Goal: Information Seeking & Learning: Learn about a topic

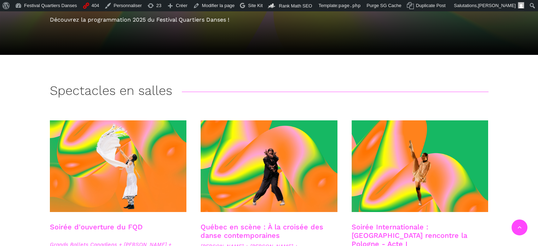
scroll to position [177, 0]
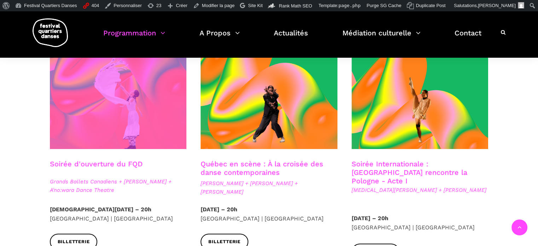
click at [86, 99] on span at bounding box center [118, 103] width 137 height 92
click at [154, 109] on span at bounding box center [118, 103] width 137 height 92
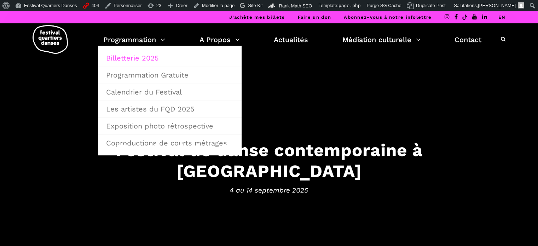
click at [141, 59] on link "Billetterie 2025" at bounding box center [170, 58] width 136 height 16
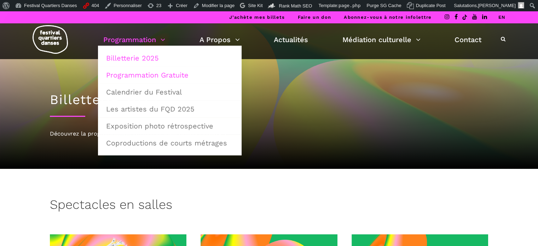
click at [142, 78] on link "Programmation Gratuite" at bounding box center [170, 75] width 136 height 16
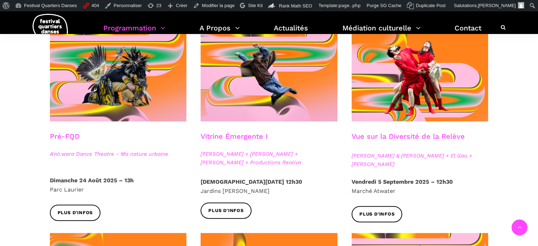
scroll to position [212, 0]
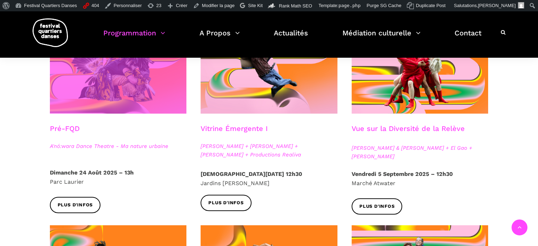
click at [156, 82] on span at bounding box center [118, 68] width 137 height 92
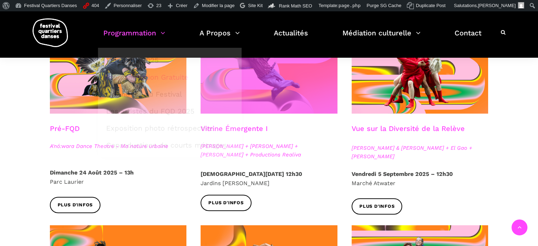
click at [280, 87] on span at bounding box center [269, 68] width 137 height 92
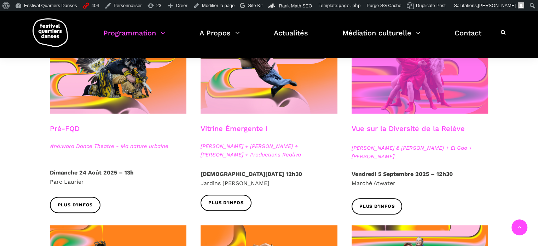
click at [402, 99] on span at bounding box center [420, 68] width 137 height 92
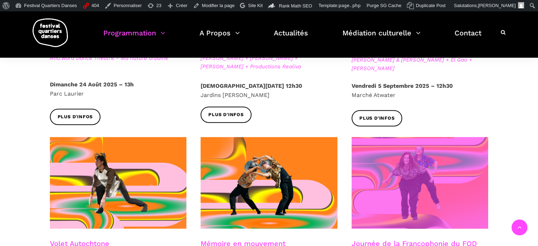
scroll to position [354, 0]
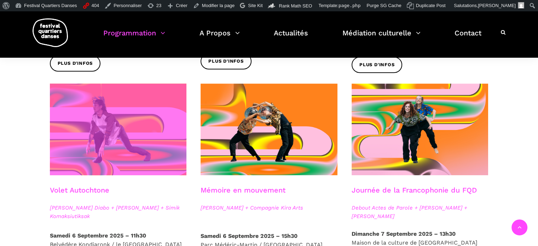
click at [134, 141] on span at bounding box center [118, 130] width 137 height 92
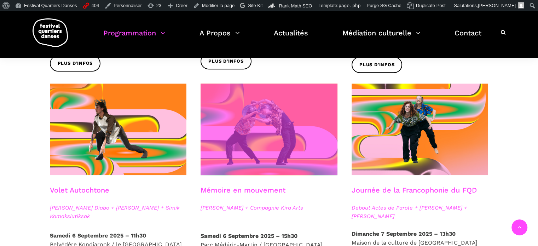
click at [267, 123] on span at bounding box center [269, 130] width 137 height 92
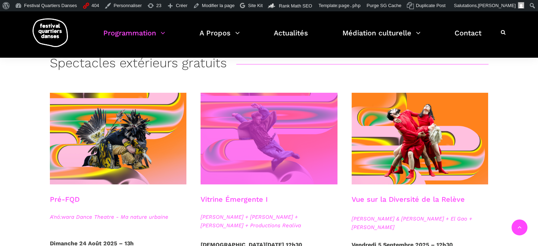
scroll to position [177, 0]
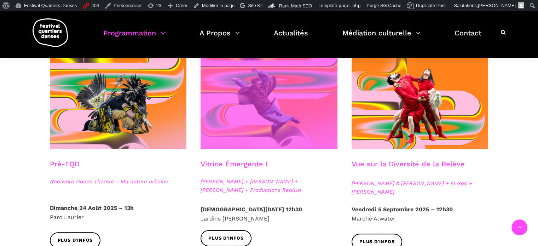
click at [262, 111] on span at bounding box center [269, 103] width 137 height 92
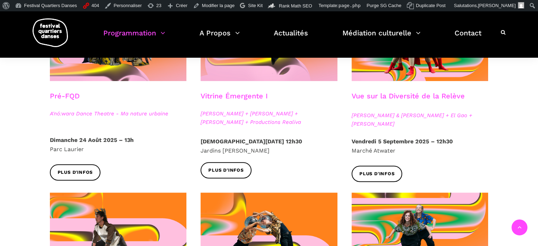
scroll to position [248, 0]
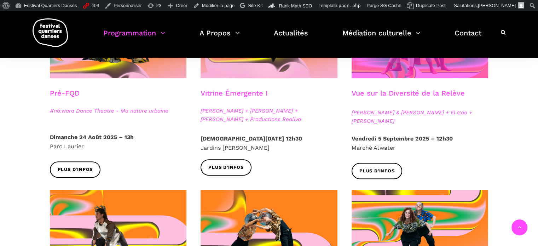
click at [385, 69] on span at bounding box center [420, 33] width 137 height 92
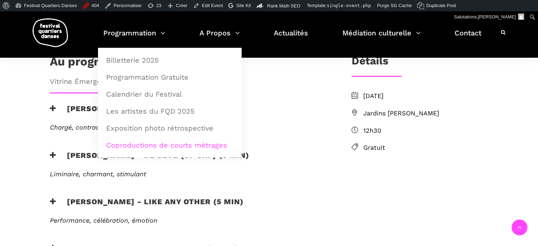
scroll to position [283, 0]
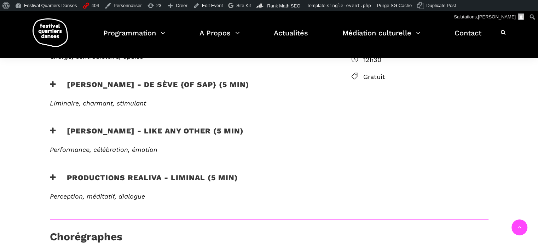
click at [194, 173] on h3 "Productions Realiva - Liminal (5 min)" at bounding box center [144, 182] width 188 height 18
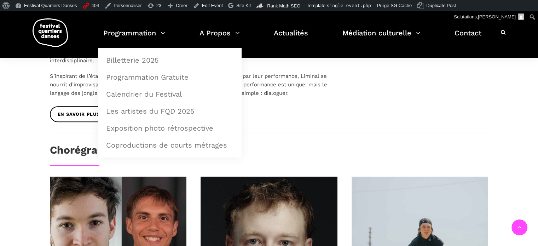
scroll to position [460, 0]
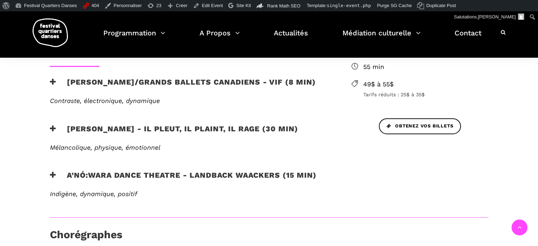
scroll to position [283, 0]
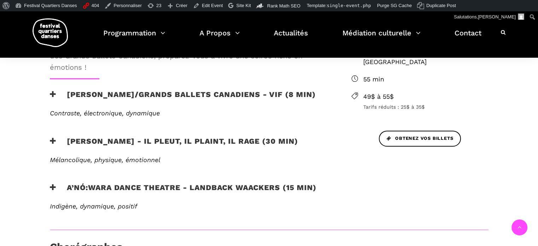
click at [494, 131] on div "Obtenez vos billets" at bounding box center [420, 148] width 151 height 35
click at [156, 181] on div "EN SAVOIR PLUS" at bounding box center [189, 177] width 293 height 11
click at [130, 188] on h3 "A’nó:wara Dance Theatre - Landback Waackers (15 min)" at bounding box center [183, 192] width 267 height 18
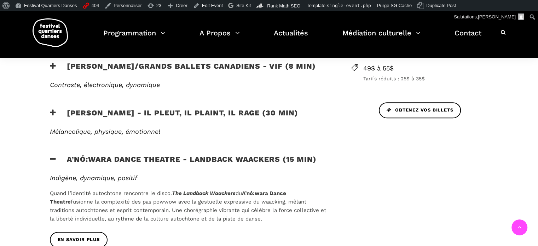
scroll to position [354, 0]
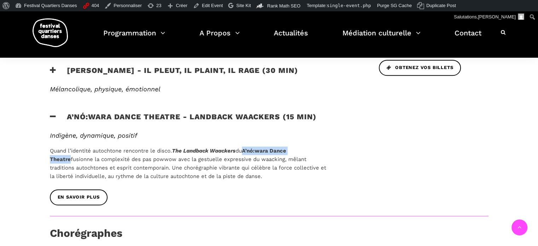
drag, startPoint x: 250, startPoint y: 149, endPoint x: 316, endPoint y: 147, distance: 65.8
click at [316, 147] on p "Quand l’identité autochtone rencontre le disco. The Landback Waackers du A’nó:w…" at bounding box center [189, 163] width 279 height 34
copy b "A’nó:wara Dance Theatre"
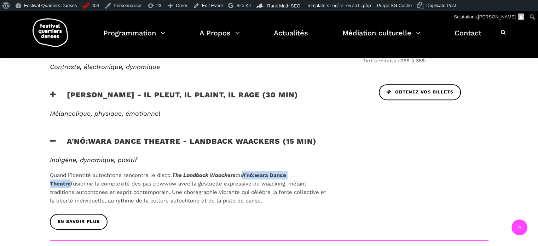
scroll to position [283, 0]
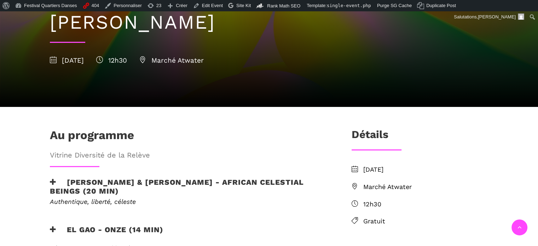
scroll to position [212, 0]
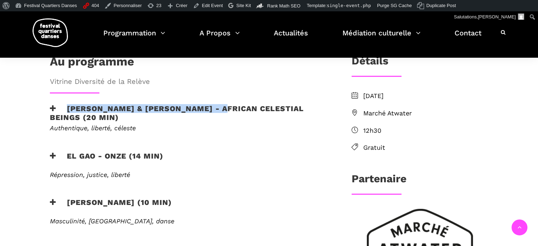
drag, startPoint x: 227, startPoint y: 85, endPoint x: 67, endPoint y: 84, distance: 159.9
click at [68, 104] on h3 "Athena Lucie Assamba & Leah Danga - African Celestial Beings (20 min)" at bounding box center [189, 113] width 279 height 18
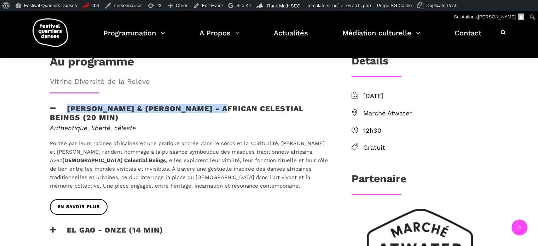
copy h3 "Athena Lucie Assamba & Leah Danga"
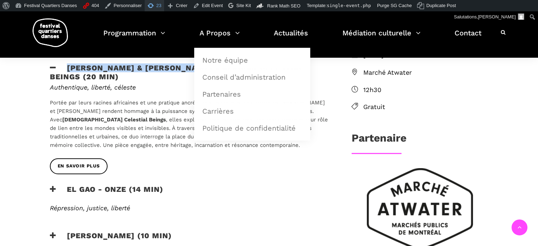
scroll to position [248, 0]
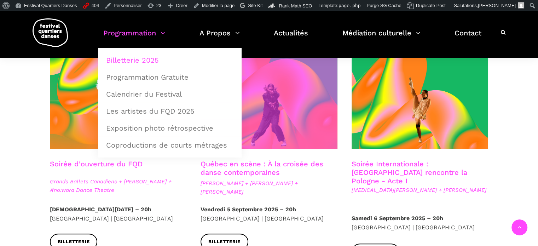
drag, startPoint x: 0, startPoint y: 0, endPoint x: 274, endPoint y: 115, distance: 297.1
click at [274, 115] on span at bounding box center [269, 103] width 137 height 92
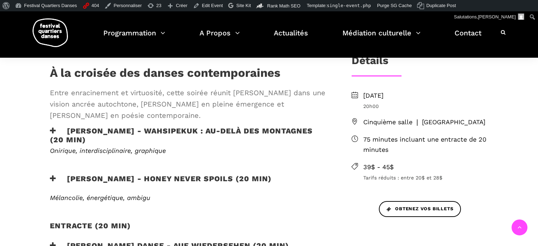
scroll to position [177, 0]
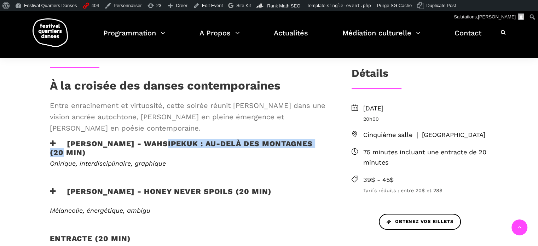
drag, startPoint x: 157, startPoint y: 140, endPoint x: 324, endPoint y: 143, distance: 167.0
click at [324, 143] on h3 "[PERSON_NAME] - WAHSIPEKUK : Au-delà des montagnes (20 min)" at bounding box center [189, 148] width 279 height 18
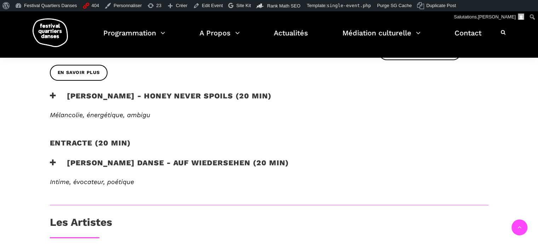
scroll to position [354, 0]
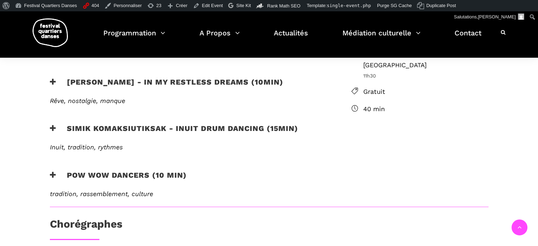
scroll to position [212, 0]
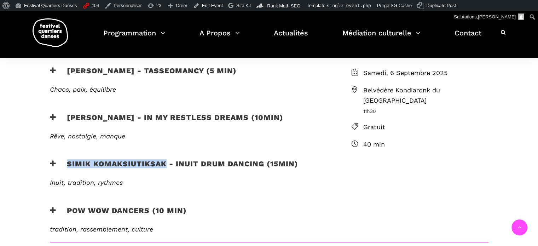
drag, startPoint x: 165, startPoint y: 164, endPoint x: 66, endPoint y: 163, distance: 99.4
click at [66, 163] on h3 "Simik Komaksiutiksak - Inuit Drum Dancing (15min)" at bounding box center [174, 168] width 248 height 18
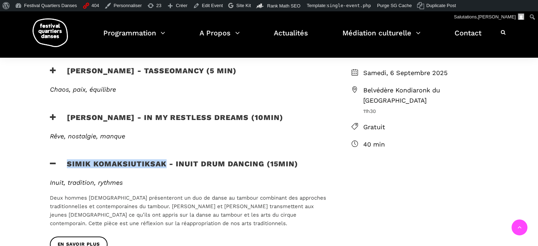
copy h3 "Simik Komaksiutiksak"
click at [251, 164] on h3 "Simik Komaksiutiksak - Inuit Drum Dancing (15min)" at bounding box center [174, 168] width 248 height 18
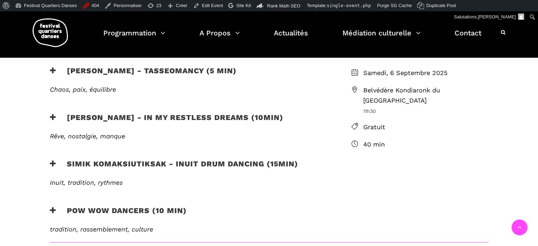
scroll to position [248, 0]
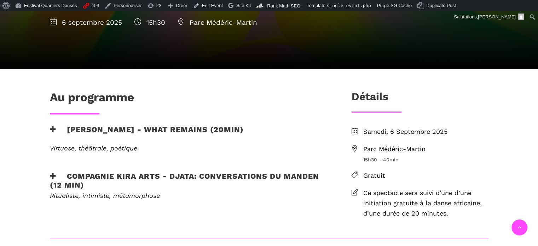
scroll to position [177, 0]
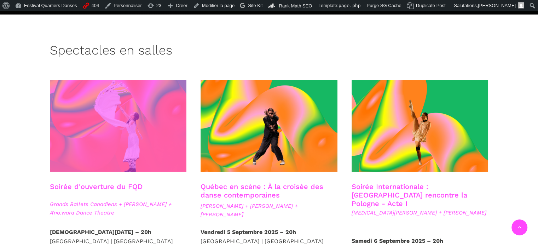
scroll to position [154, 0]
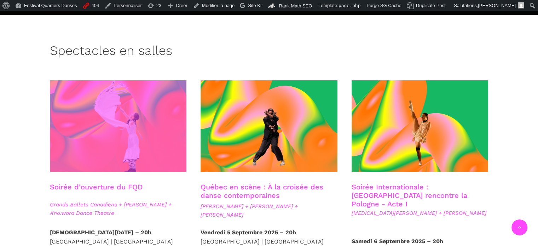
click at [111, 115] on span at bounding box center [118, 126] width 137 height 92
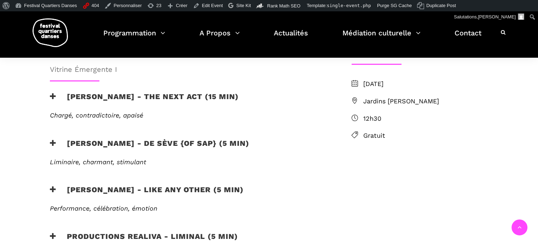
scroll to position [212, 0]
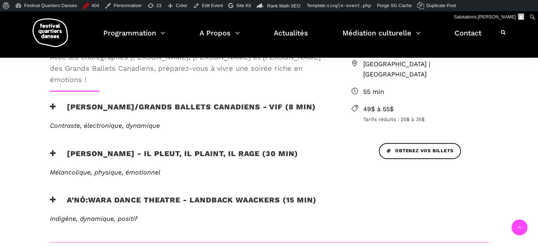
scroll to position [283, 0]
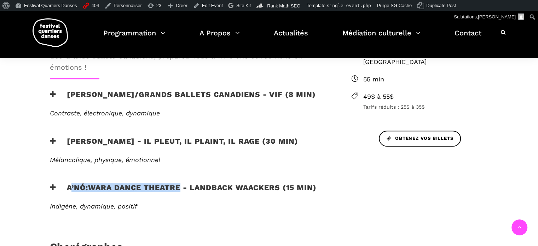
drag, startPoint x: 180, startPoint y: 186, endPoint x: 69, endPoint y: 184, distance: 110.8
click at [69, 184] on h3 "A’nó:wara Dance Theatre - Landback Waackers (15 min)" at bounding box center [183, 192] width 267 height 18
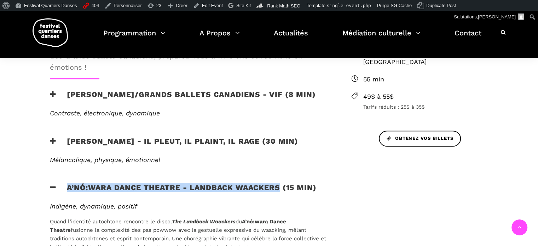
drag, startPoint x: 281, startPoint y: 186, endPoint x: 68, endPoint y: 186, distance: 212.7
click at [68, 186] on h3 "A’nó:wara Dance Theatre - Landback Waackers (15 min)" at bounding box center [183, 192] width 267 height 18
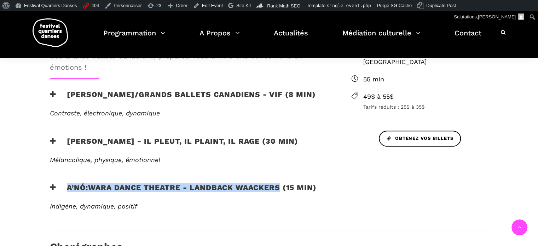
copy h3 "A’nó:wara Dance Theatre - Landback Waackers"
click at [180, 188] on h3 "A’nó:wara Dance Theatre - Landback Waackers (15 min)" at bounding box center [183, 192] width 267 height 18
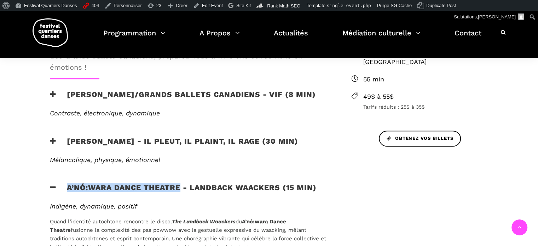
drag, startPoint x: 181, startPoint y: 187, endPoint x: 68, endPoint y: 190, distance: 112.6
click at [68, 190] on h3 "A’nó:wara Dance Theatre - Landback Waackers (15 min)" at bounding box center [183, 192] width 267 height 18
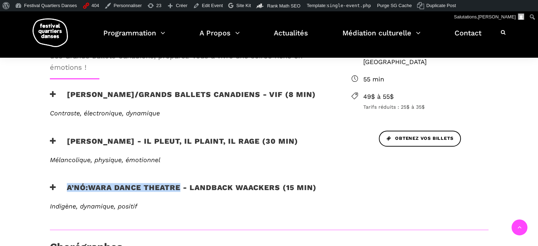
copy h3 "A’nó:wara Dance Theatre"
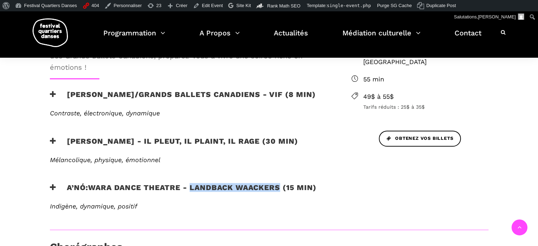
drag, startPoint x: 189, startPoint y: 188, endPoint x: 279, endPoint y: 186, distance: 89.5
click at [279, 186] on h3 "A’nó:wara Dance Theatre - Landback Waackers (15 min)" at bounding box center [183, 192] width 267 height 18
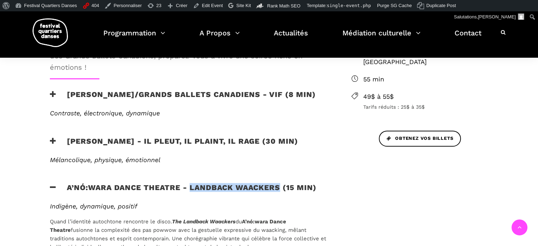
copy h3 "Landback Waackers"
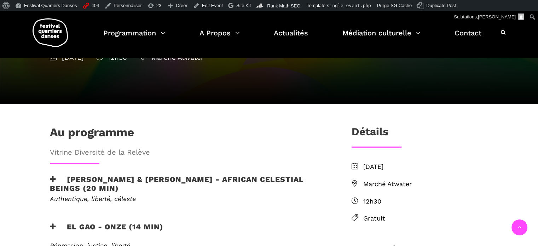
scroll to position [177, 0]
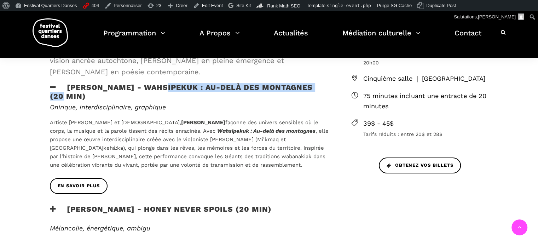
scroll to position [212, 0]
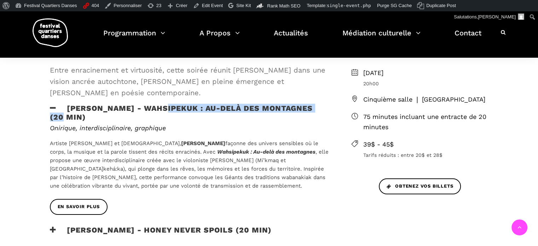
click at [171, 107] on h3 "[PERSON_NAME] - WAHSIPEKUK : Au-delà des montagnes (20 min)" at bounding box center [189, 113] width 279 height 18
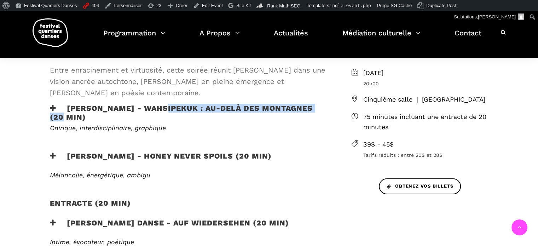
drag, startPoint x: 159, startPoint y: 107, endPoint x: 326, endPoint y: 108, distance: 166.3
click at [326, 108] on h3 "Ivanie Aubin-Malo - WAHSIPEKUK : Au-delà des montagnes (20 min)" at bounding box center [189, 113] width 279 height 18
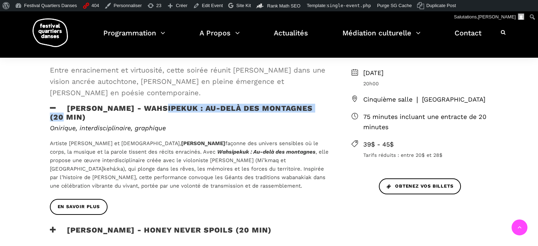
copy h3 "WAHSIPEKUK : Au-delà des montagnes"
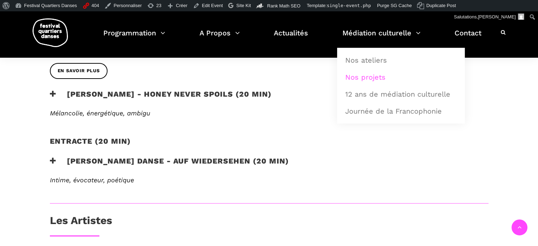
scroll to position [354, 0]
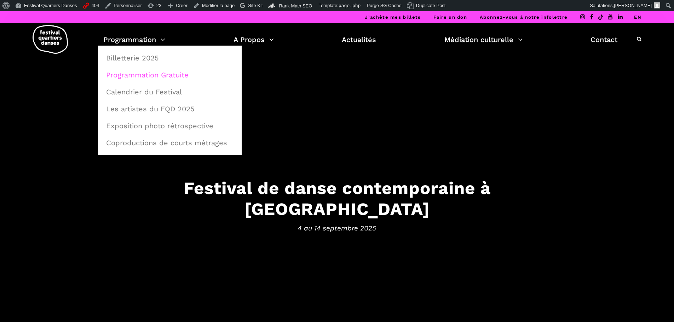
click at [158, 71] on link "Programmation Gratuite" at bounding box center [170, 75] width 136 height 16
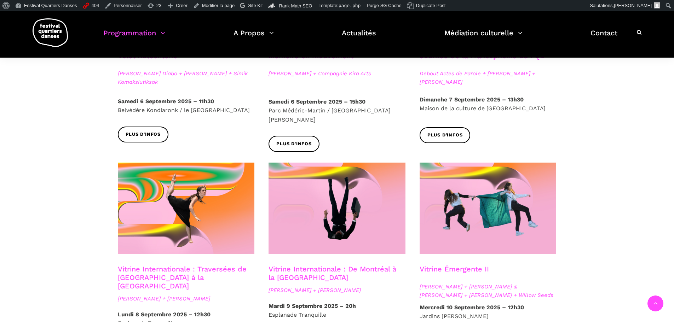
scroll to position [495, 0]
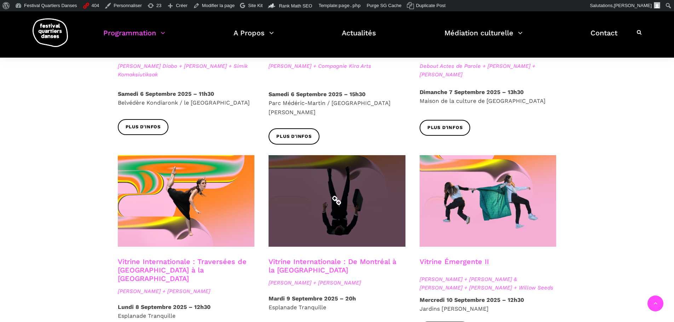
click at [354, 203] on span at bounding box center [337, 201] width 137 height 92
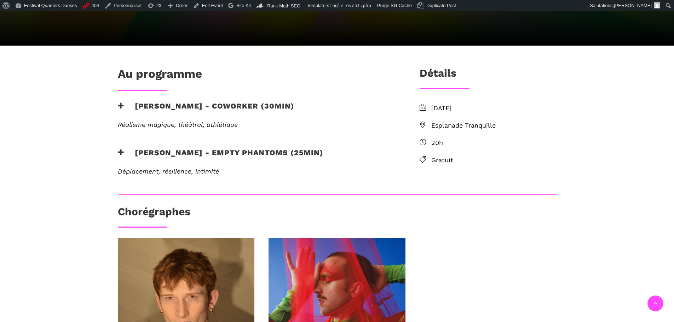
click at [233, 155] on h3 "[PERSON_NAME] - Empty phantoms (25min)" at bounding box center [221, 157] width 206 height 18
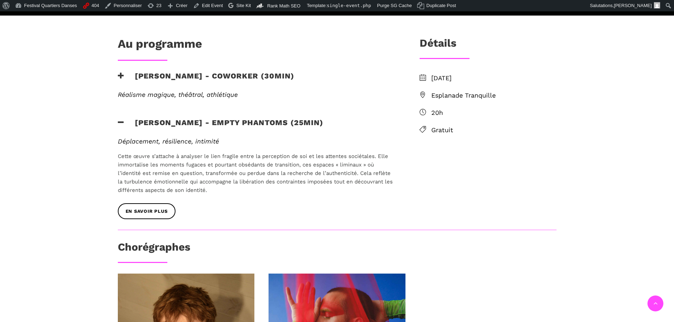
scroll to position [248, 0]
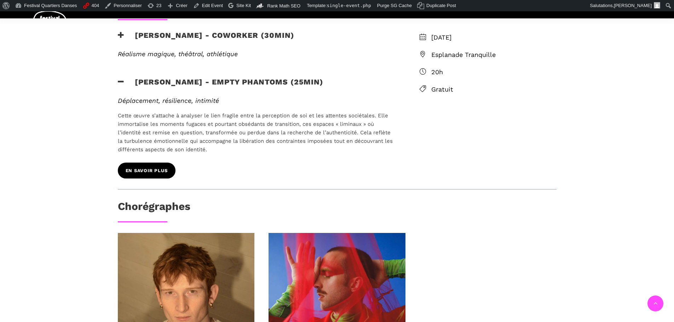
click at [162, 166] on link "EN SAVOIR PLUS" at bounding box center [147, 171] width 58 height 16
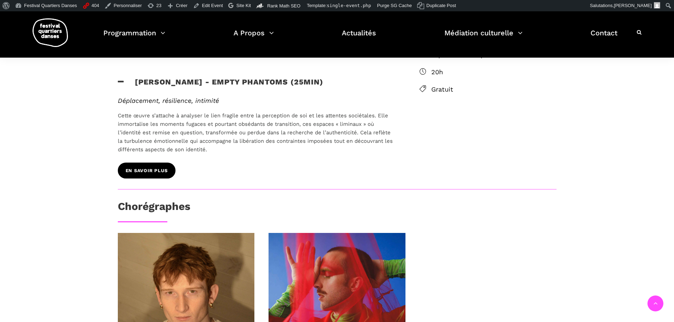
click at [155, 168] on span "EN SAVOIR PLUS" at bounding box center [147, 170] width 42 height 7
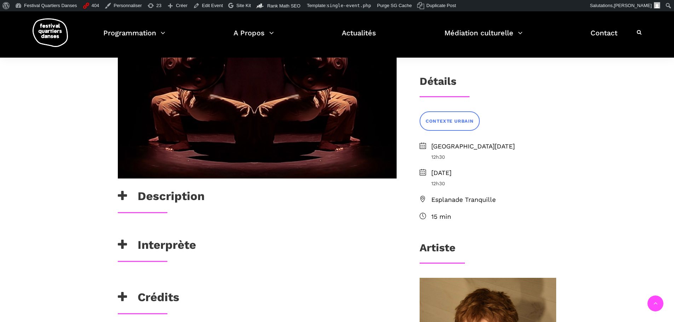
scroll to position [177, 0]
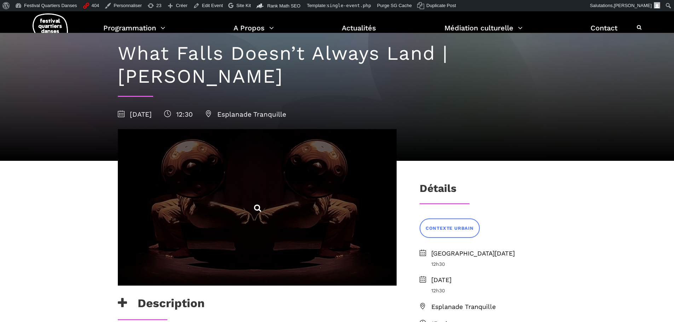
scroll to position [106, 0]
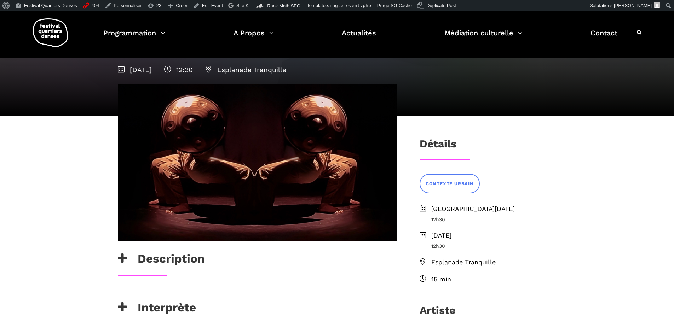
drag, startPoint x: 200, startPoint y: 264, endPoint x: 203, endPoint y: 257, distance: 8.3
click at [200, 264] on h3 "Description" at bounding box center [161, 261] width 87 height 18
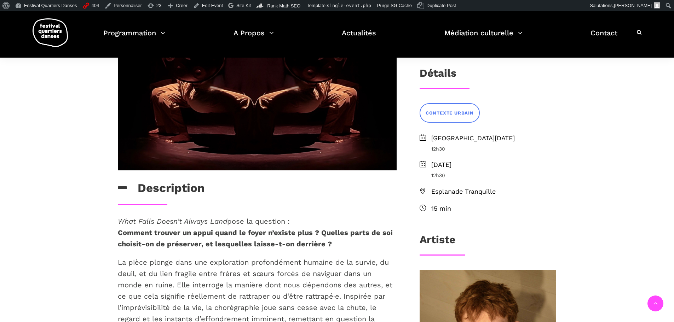
click at [187, 185] on h3 "Description" at bounding box center [161, 190] width 87 height 18
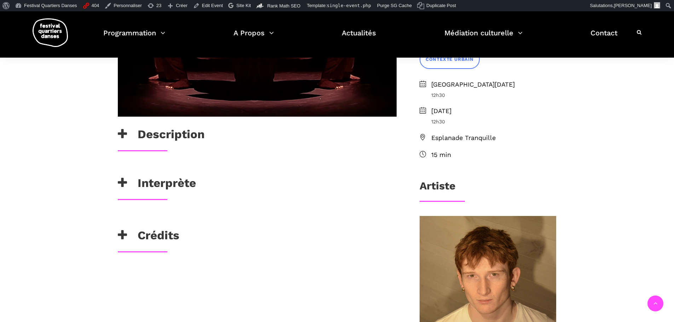
scroll to position [318, 0]
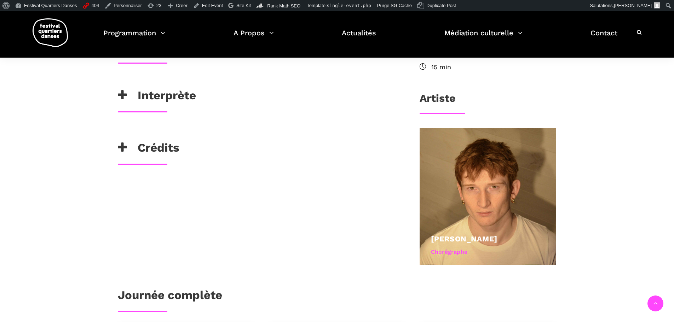
click at [176, 97] on h3 "Interprète" at bounding box center [157, 97] width 78 height 18
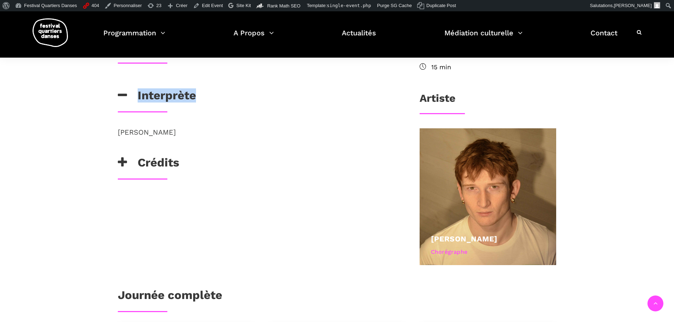
click at [176, 97] on h3 "Interprète" at bounding box center [157, 97] width 78 height 18
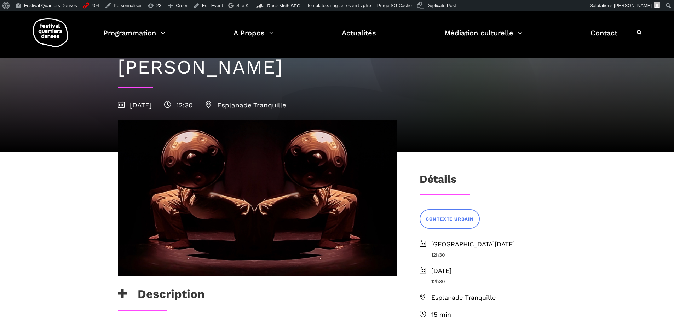
scroll to position [0, 0]
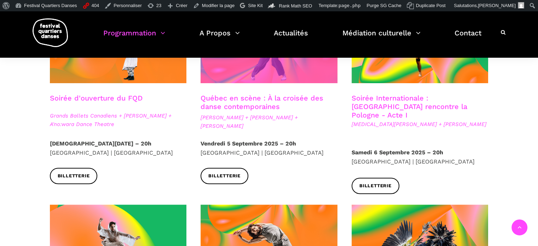
scroll to position [260, 0]
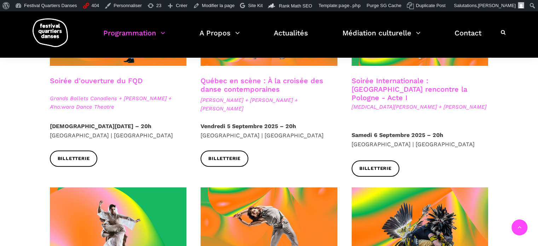
click at [372, 68] on div at bounding box center [420, 25] width 151 height 102
click at [413, 61] on span at bounding box center [420, 20] width 137 height 92
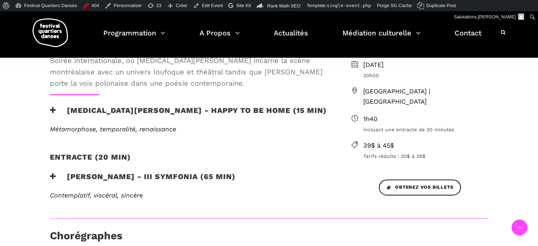
scroll to position [248, 0]
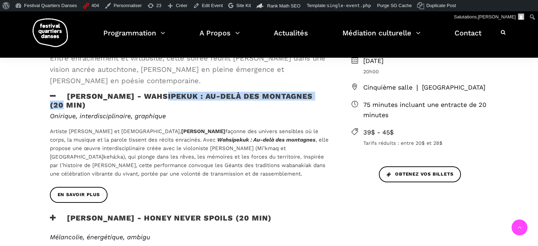
scroll to position [212, 0]
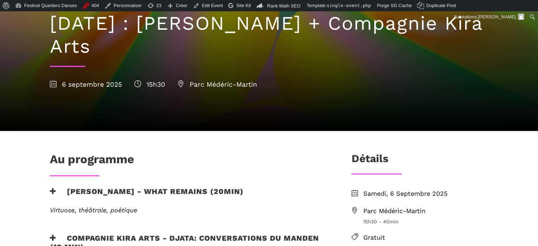
scroll to position [106, 0]
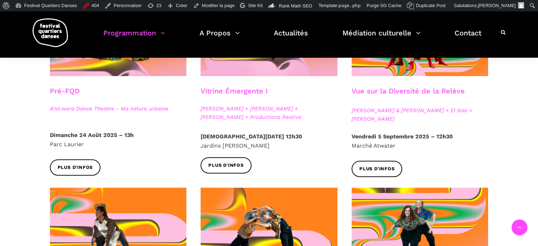
scroll to position [318, 0]
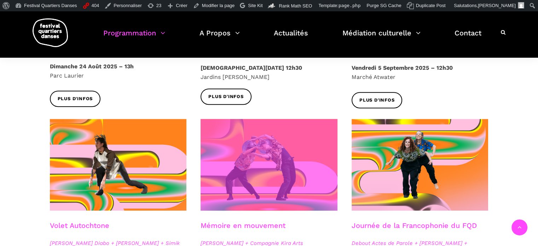
click at [284, 178] on span at bounding box center [269, 165] width 137 height 92
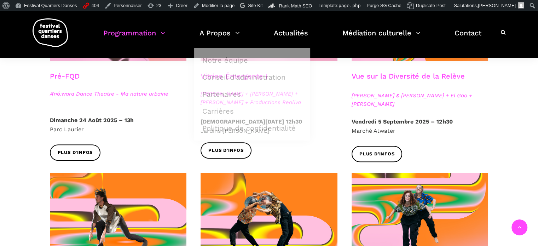
scroll to position [248, 0]
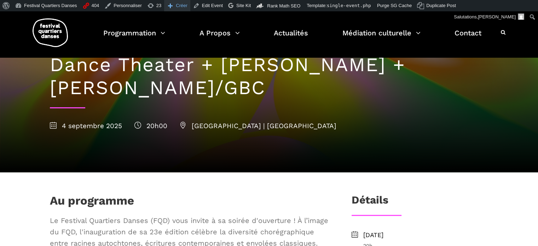
scroll to position [71, 0]
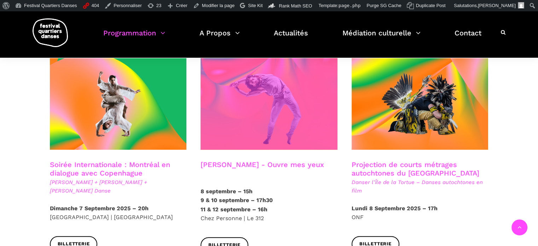
scroll to position [402, 0]
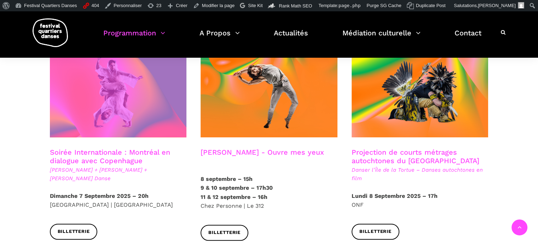
click at [177, 91] on span at bounding box center [118, 92] width 137 height 92
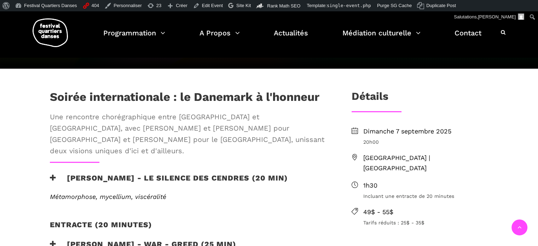
scroll to position [248, 0]
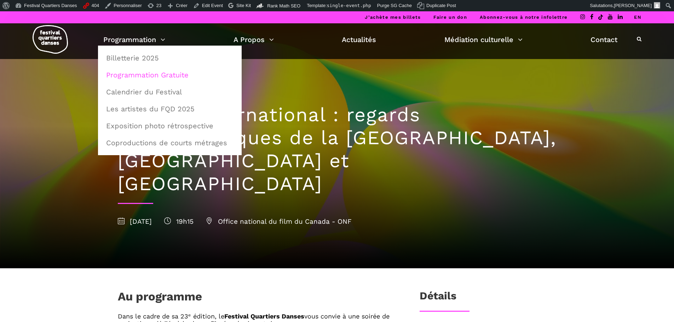
click at [142, 79] on link "Programmation Gratuite" at bounding box center [170, 75] width 136 height 16
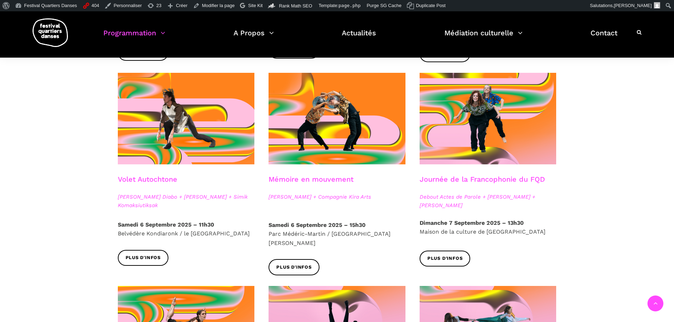
scroll to position [325, 0]
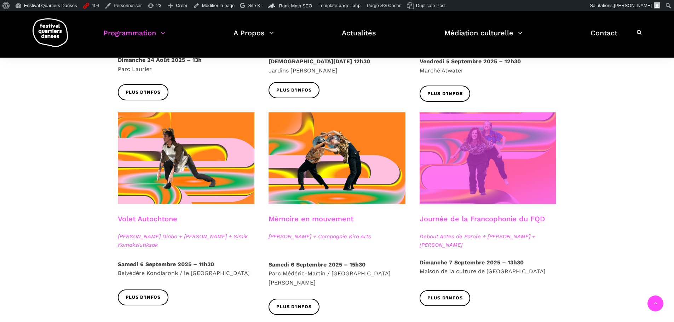
click at [485, 146] on span at bounding box center [488, 159] width 137 height 92
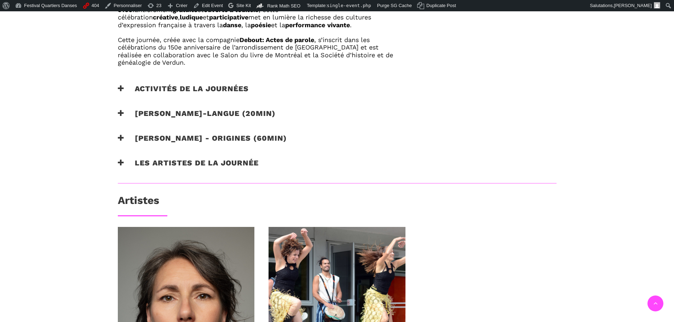
scroll to position [508, 0]
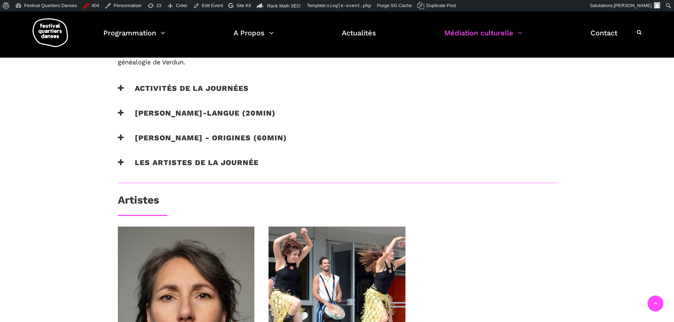
click at [199, 112] on h3 "[PERSON_NAME]-langue (20min)" at bounding box center [197, 118] width 158 height 18
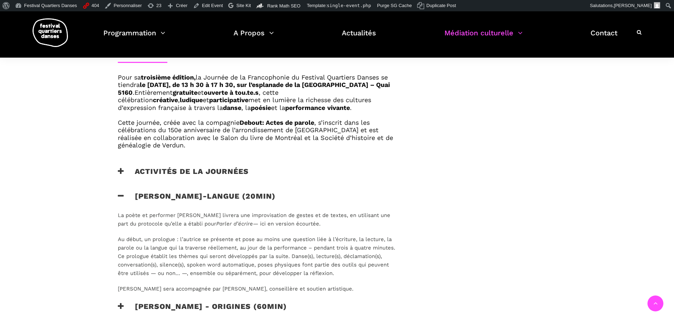
scroll to position [437, 0]
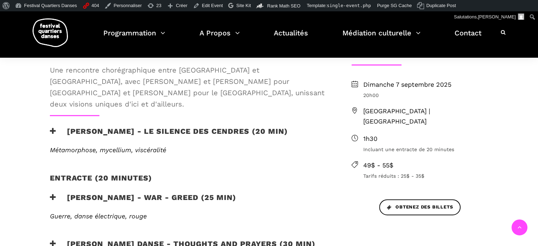
scroll to position [212, 0]
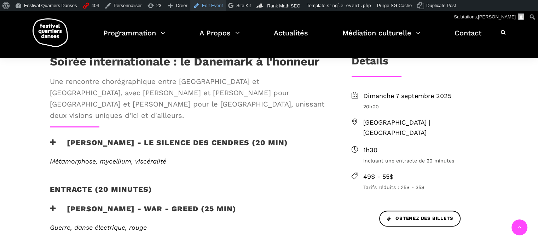
click at [197, 6] on link "Edit Event" at bounding box center [207, 5] width 35 height 11
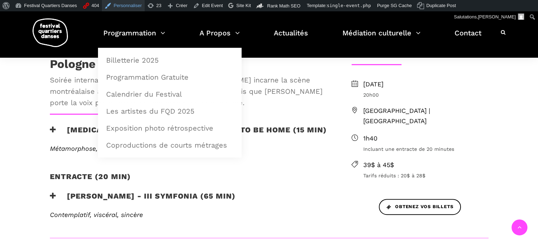
scroll to position [212, 0]
